Goal: Task Accomplishment & Management: Manage account settings

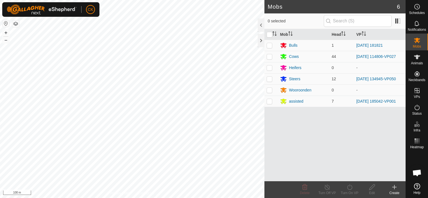
scroll to position [45, 0]
click at [418, 55] on icon at bounding box center [416, 57] width 7 height 7
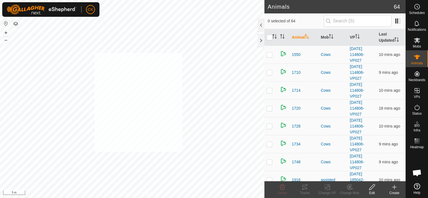
checkbox input "true"
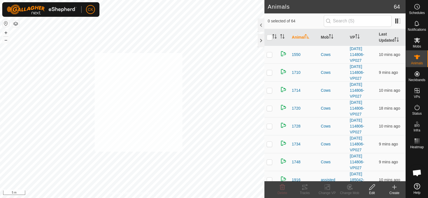
checkbox input "true"
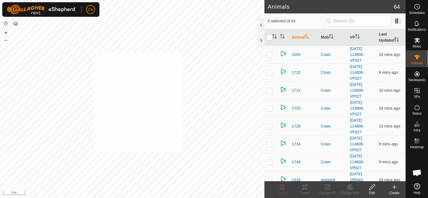
checkbox input "true"
click at [270, 36] on input "checkbox" at bounding box center [269, 38] width 6 height 6
checkbox input "true"
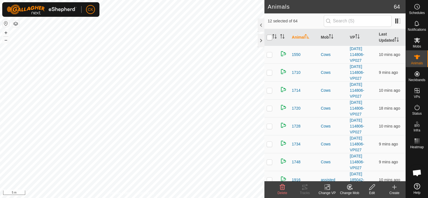
checkbox input "true"
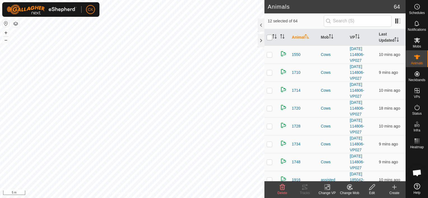
checkbox input "true"
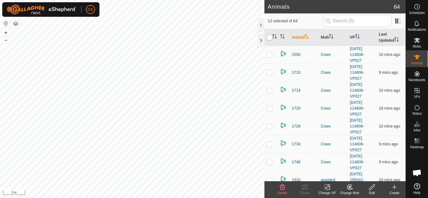
checkbox input "true"
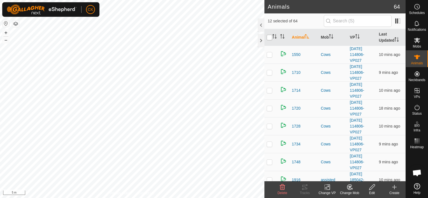
checkbox input "true"
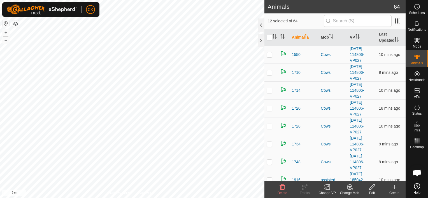
checkbox input "true"
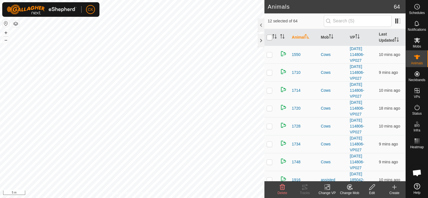
checkbox input "true"
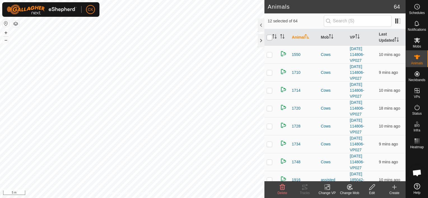
checkbox input "true"
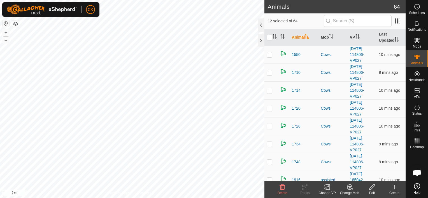
checkbox input "true"
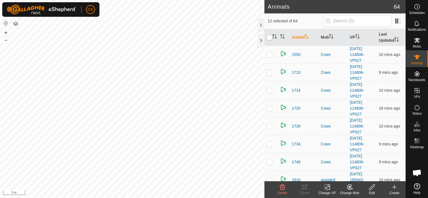
checkbox input "true"
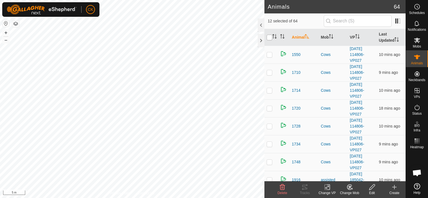
checkbox input "true"
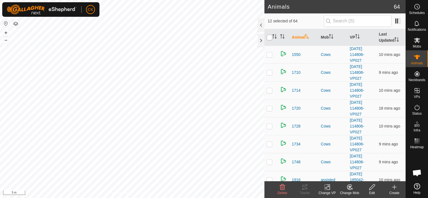
checkbox input "true"
click at [270, 36] on input "checkbox" at bounding box center [269, 38] width 6 height 6
checkbox input "false"
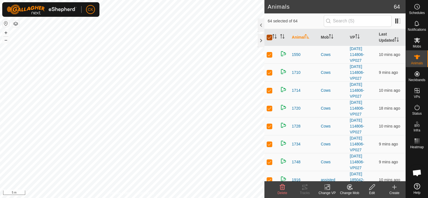
checkbox input "false"
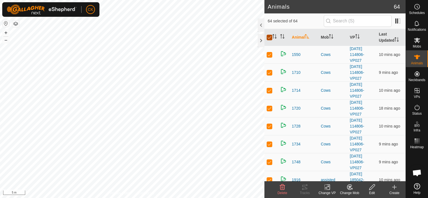
checkbox input "false"
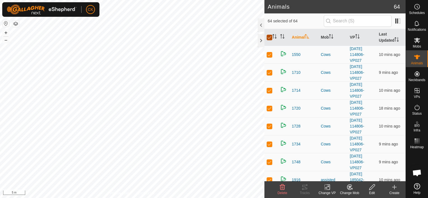
checkbox input "false"
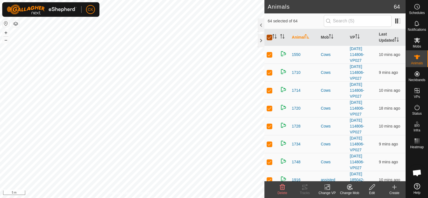
checkbox input "false"
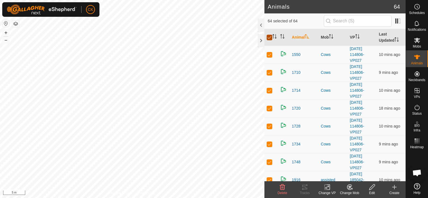
checkbox input "false"
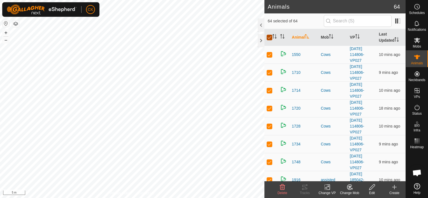
checkbox input "false"
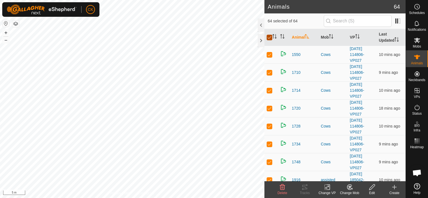
checkbox input "false"
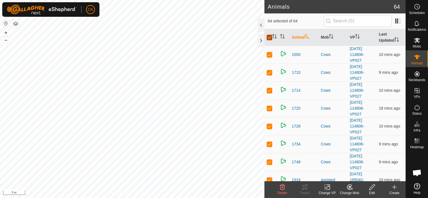
checkbox input "false"
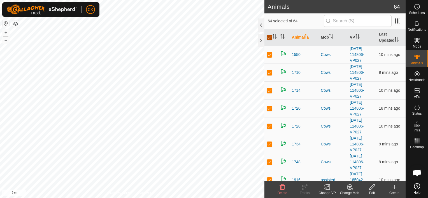
checkbox input "false"
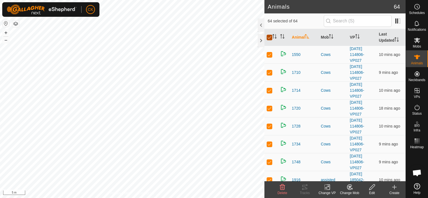
checkbox input "false"
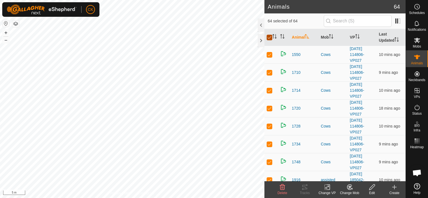
checkbox input "false"
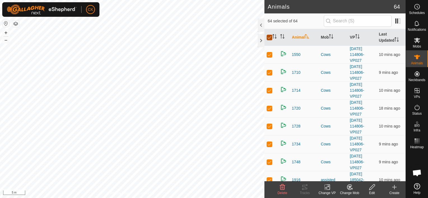
checkbox input "false"
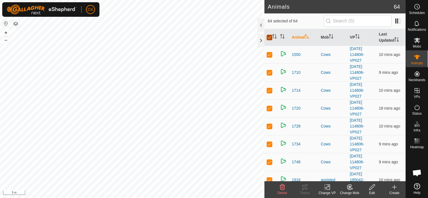
checkbox input "false"
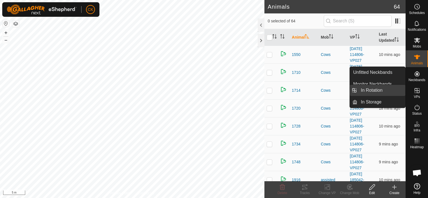
drag, startPoint x: 402, startPoint y: 90, endPoint x: 392, endPoint y: 90, distance: 9.8
click at [392, 90] on link "In Rotation" at bounding box center [381, 90] width 48 height 11
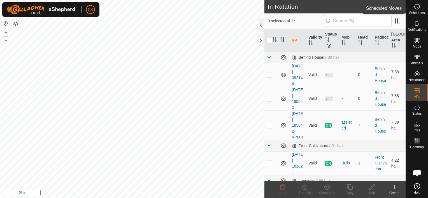
click at [417, 7] on icon at bounding box center [417, 7] width 1 height 2
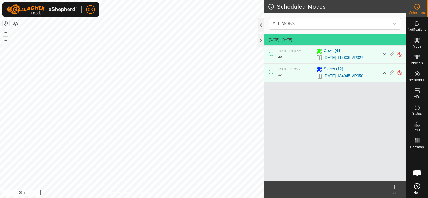
click at [394, 187] on icon at bounding box center [394, 187] width 7 height 7
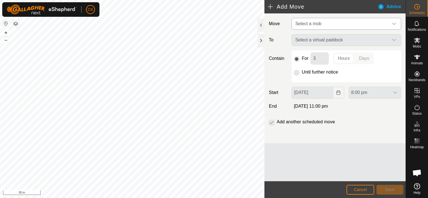
click at [394, 22] on icon "dropdown trigger" at bounding box center [394, 24] width 4 height 4
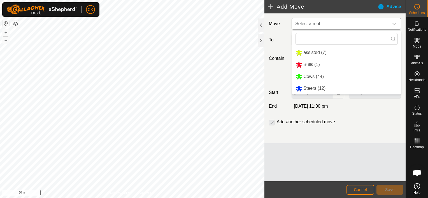
click at [330, 88] on li "Steers (12)" at bounding box center [346, 88] width 109 height 11
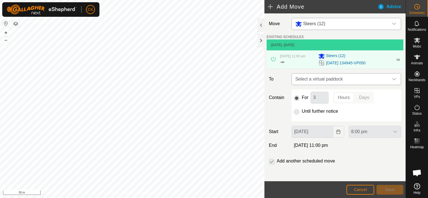
click at [392, 78] on icon "dropdown trigger" at bounding box center [394, 79] width 4 height 4
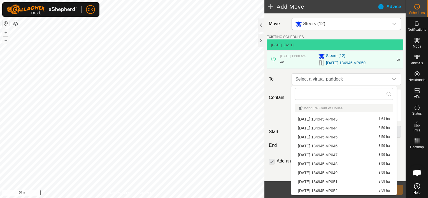
click at [339, 182] on li "[DATE] 134945-VP051 3.59 ha" at bounding box center [343, 182] width 99 height 8
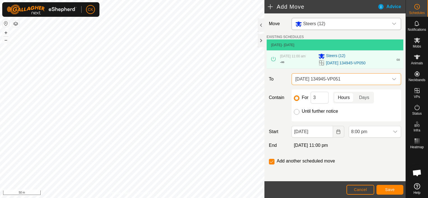
click at [295, 112] on input "Until further notice" at bounding box center [297, 112] width 6 height 6
radio input "true"
checkbox input "false"
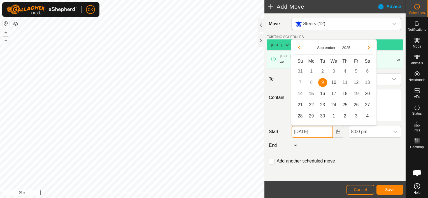
click at [322, 133] on input "[DATE]" at bounding box center [311, 132] width 41 height 12
click at [334, 81] on span "10" at bounding box center [333, 82] width 9 height 9
type input "[DATE]"
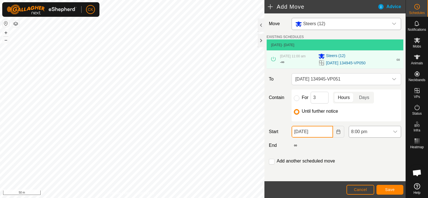
scroll to position [45, 0]
click at [393, 131] on icon "dropdown trigger" at bounding box center [395, 132] width 4 height 2
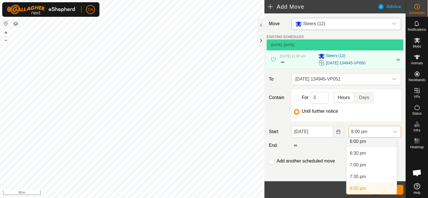
scroll to position [423, 0]
click at [360, 142] on li "6:00 am" at bounding box center [371, 143] width 50 height 11
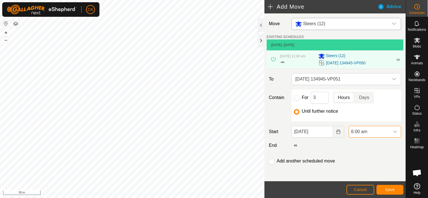
scroll to position [425, 0]
click at [386, 188] on span "Save" at bounding box center [390, 190] width 10 height 4
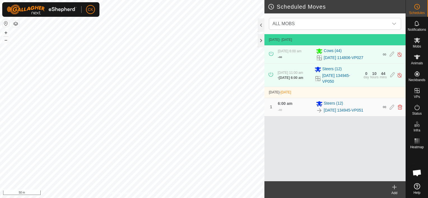
click at [393, 188] on icon at bounding box center [394, 187] width 7 height 7
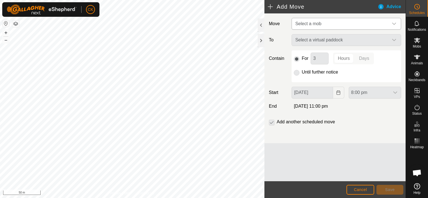
click at [394, 21] on div "dropdown trigger" at bounding box center [393, 23] width 11 height 11
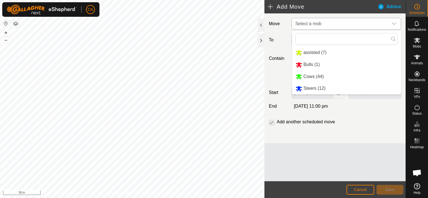
click at [321, 87] on li "Steers (12)" at bounding box center [346, 88] width 109 height 11
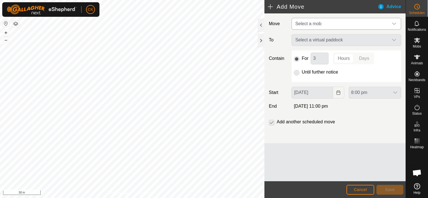
type input "[DATE]"
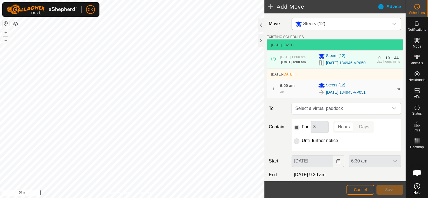
click at [392, 111] on icon "dropdown trigger" at bounding box center [394, 108] width 4 height 4
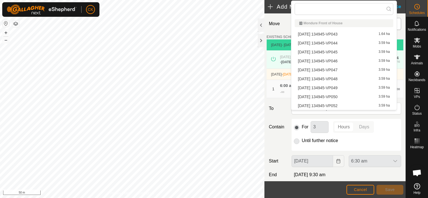
click at [341, 103] on li "[DATE] 134945-VP052 3.59 ha" at bounding box center [343, 106] width 99 height 8
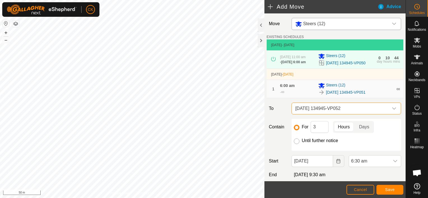
click at [297, 144] on input "Until further notice" at bounding box center [297, 142] width 6 height 6
radio input "true"
checkbox input "false"
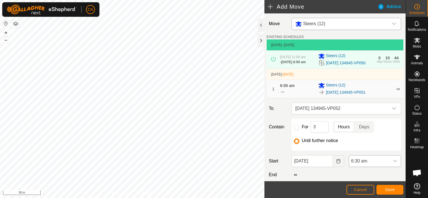
click at [393, 163] on icon "dropdown trigger" at bounding box center [395, 161] width 4 height 4
click at [358, 129] on li "2:00 pm" at bounding box center [371, 131] width 50 height 11
click at [388, 189] on span "Save" at bounding box center [390, 190] width 10 height 4
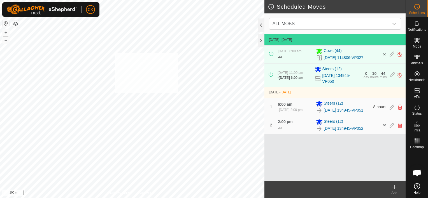
click at [115, 53] on div "2222 1579592938 Cows [DATE] 114806-VP027 + – ⇧ i 100 m" at bounding box center [132, 99] width 264 height 198
click at [122, 56] on div "2222 1579592938 Cows [DATE] 114806-VP027 + – ⇧ i 100 m" at bounding box center [132, 99] width 264 height 198
click at [418, 57] on icon at bounding box center [417, 57] width 6 height 4
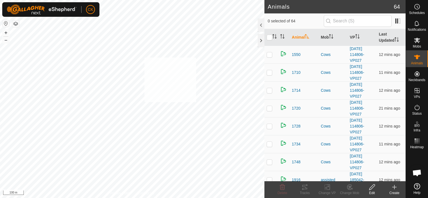
checkbox input "true"
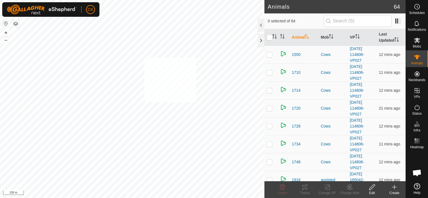
checkbox input "true"
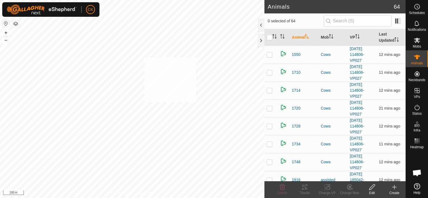
checkbox input "true"
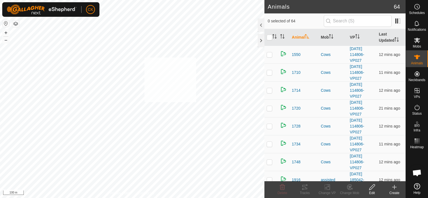
checkbox input "true"
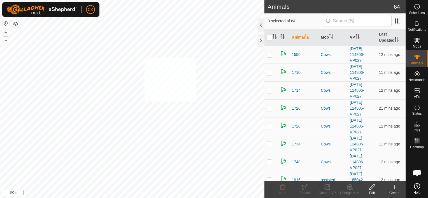
checkbox input "true"
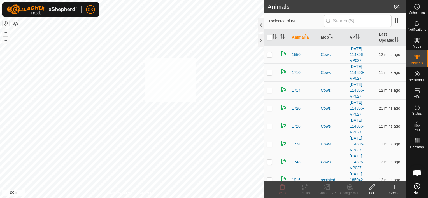
checkbox input "true"
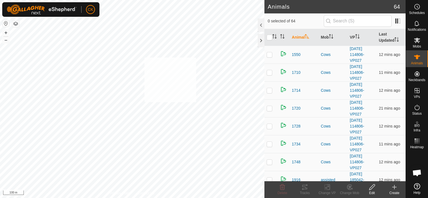
checkbox input "true"
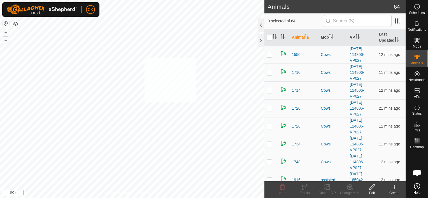
checkbox input "true"
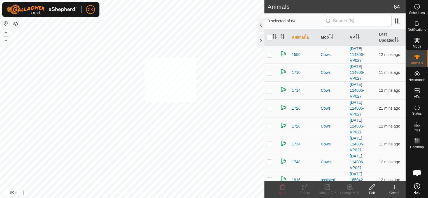
checkbox input "true"
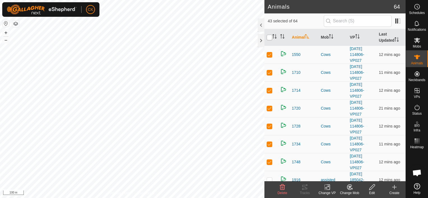
click at [271, 37] on input "checkbox" at bounding box center [269, 38] width 6 height 6
checkbox input "true"
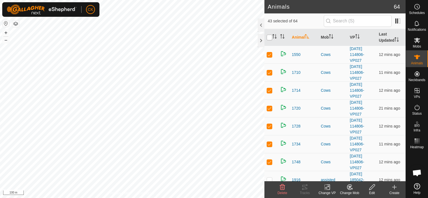
checkbox input "true"
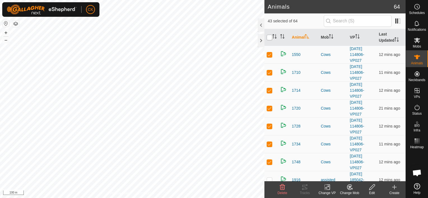
checkbox input "true"
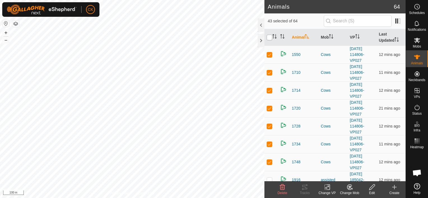
checkbox input "true"
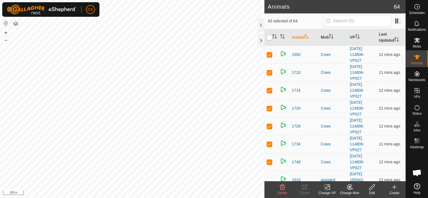
checkbox input "true"
click at [271, 37] on input "checkbox" at bounding box center [269, 38] width 6 height 6
click at [306, 188] on icon at bounding box center [304, 187] width 5 height 4
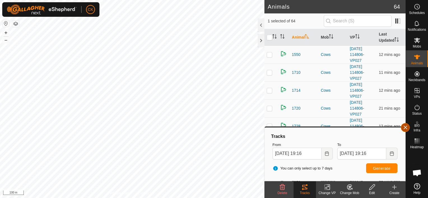
click at [406, 127] on button "button" at bounding box center [405, 127] width 9 height 9
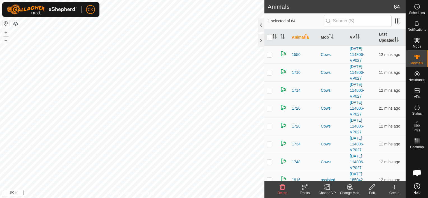
click at [384, 34] on th "Last Updated" at bounding box center [390, 37] width 29 height 17
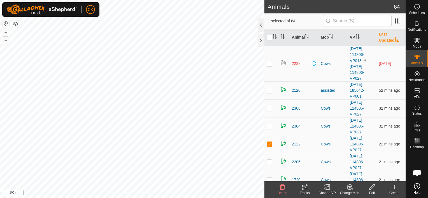
click at [268, 37] on input "checkbox" at bounding box center [269, 38] width 6 height 6
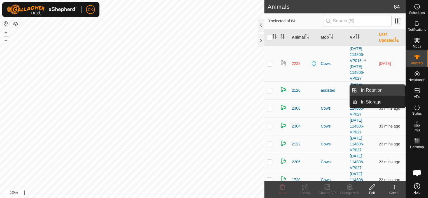
click at [383, 90] on link "In Rotation" at bounding box center [381, 90] width 48 height 11
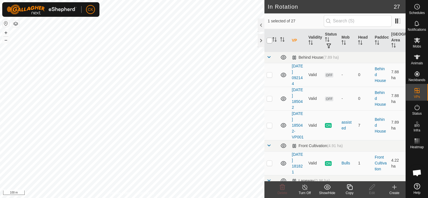
click at [269, 39] on input "checkbox" at bounding box center [269, 41] width 6 height 6
click at [269, 40] on input "checkbox" at bounding box center [269, 41] width 6 height 6
click at [261, 39] on div at bounding box center [261, 40] width 7 height 13
